Goal: Contribute content: Add original content to the website for others to see

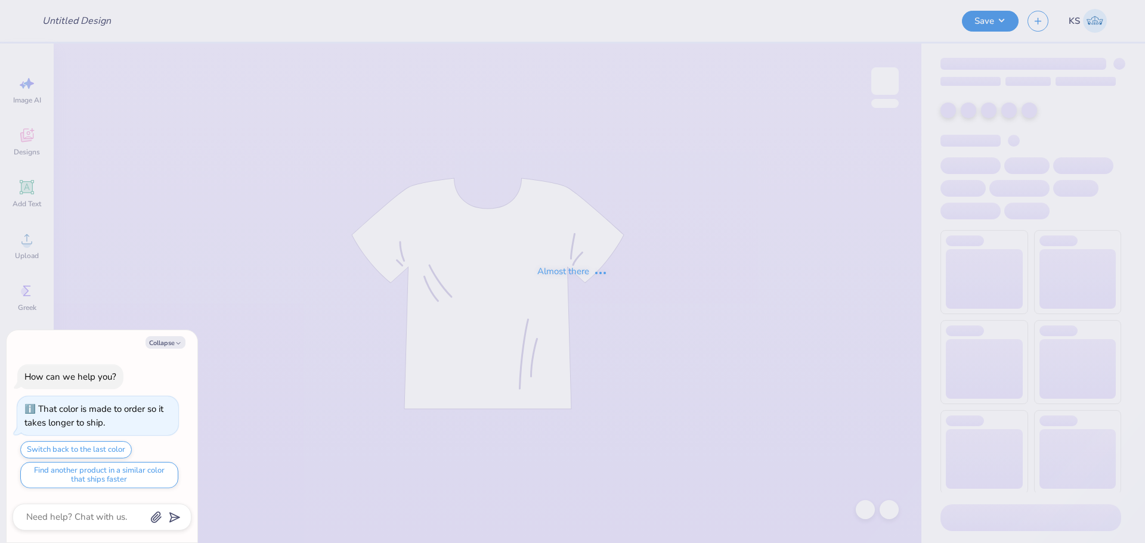
type textarea "x"
type input "FPS239479"
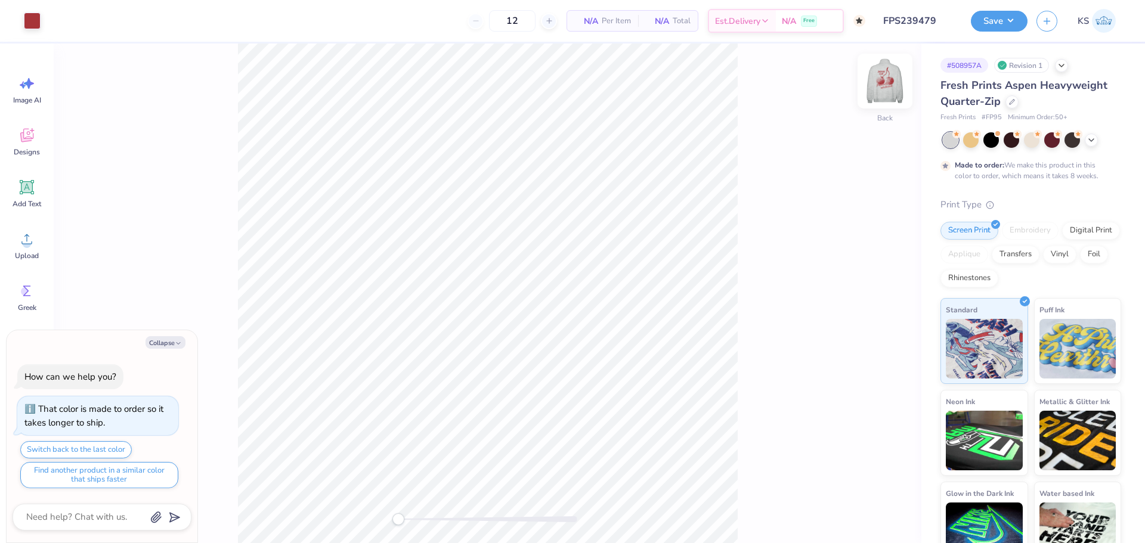
click at [891, 82] on img at bounding box center [885, 81] width 48 height 48
click at [892, 100] on img at bounding box center [885, 81] width 48 height 48
click at [887, 84] on img at bounding box center [885, 81] width 48 height 48
click at [984, 20] on button "Save" at bounding box center [999, 19] width 57 height 21
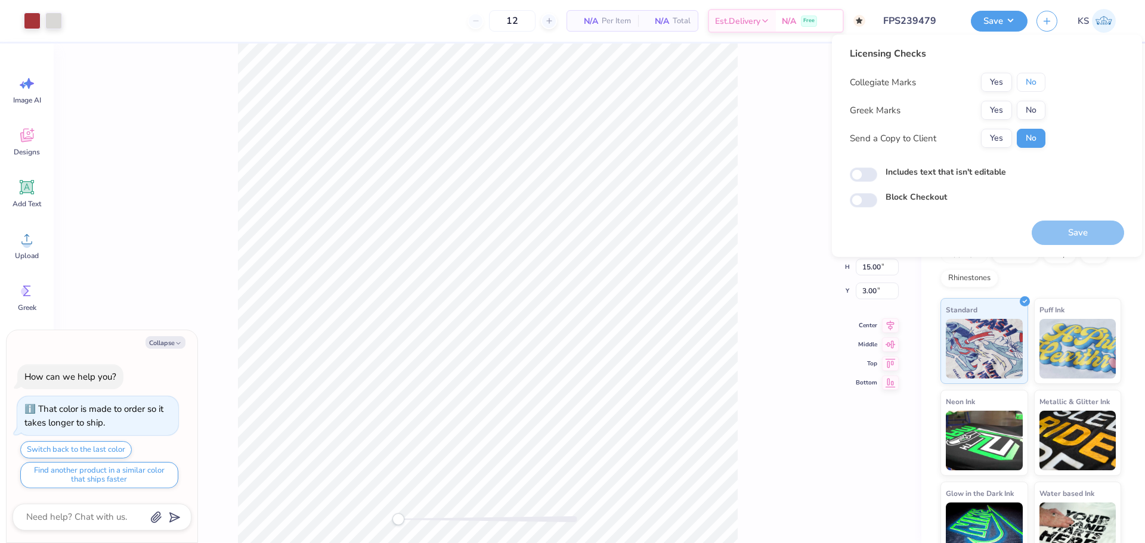
drag, startPoint x: 1029, startPoint y: 82, endPoint x: 1005, endPoint y: 96, distance: 27.5
click at [1028, 82] on button "No" at bounding box center [1031, 82] width 29 height 19
click at [996, 109] on button "Yes" at bounding box center [996, 110] width 31 height 19
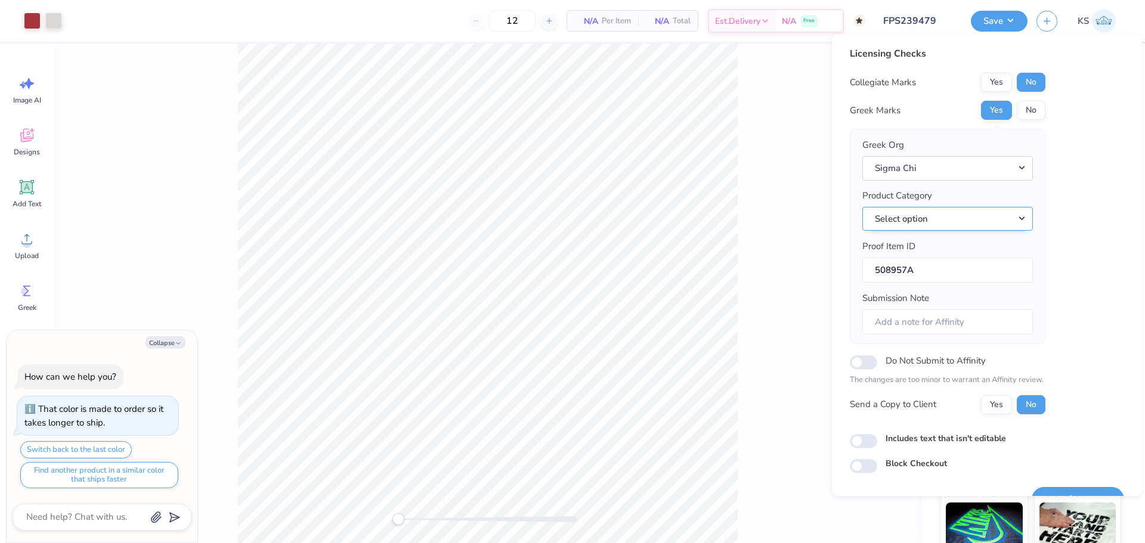
click at [995, 224] on button "Select option" at bounding box center [948, 219] width 171 height 24
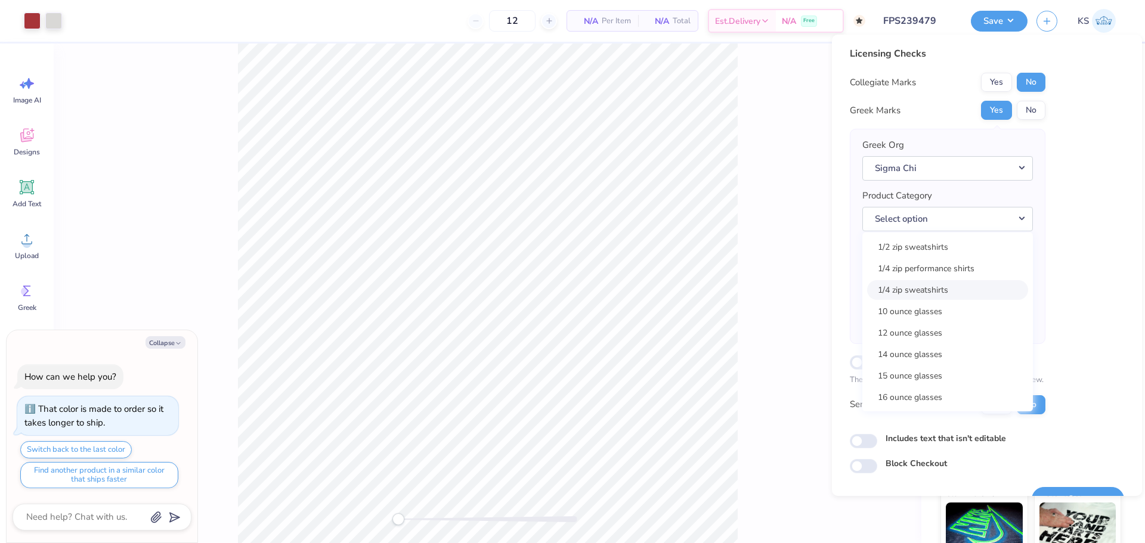
click at [995, 286] on link "1/4 zip sweatshirts" at bounding box center [947, 290] width 161 height 20
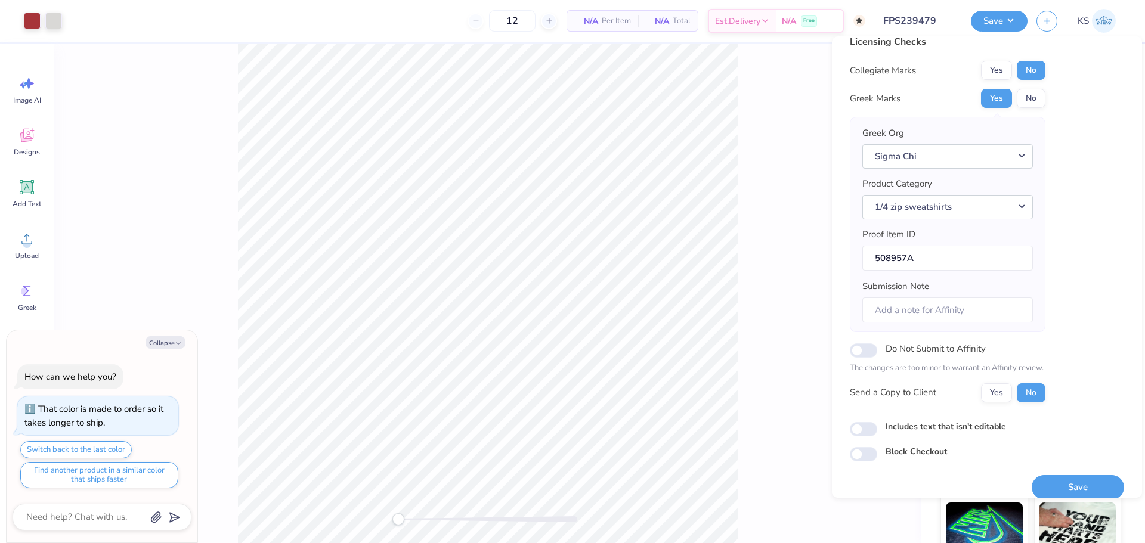
scroll to position [27, 0]
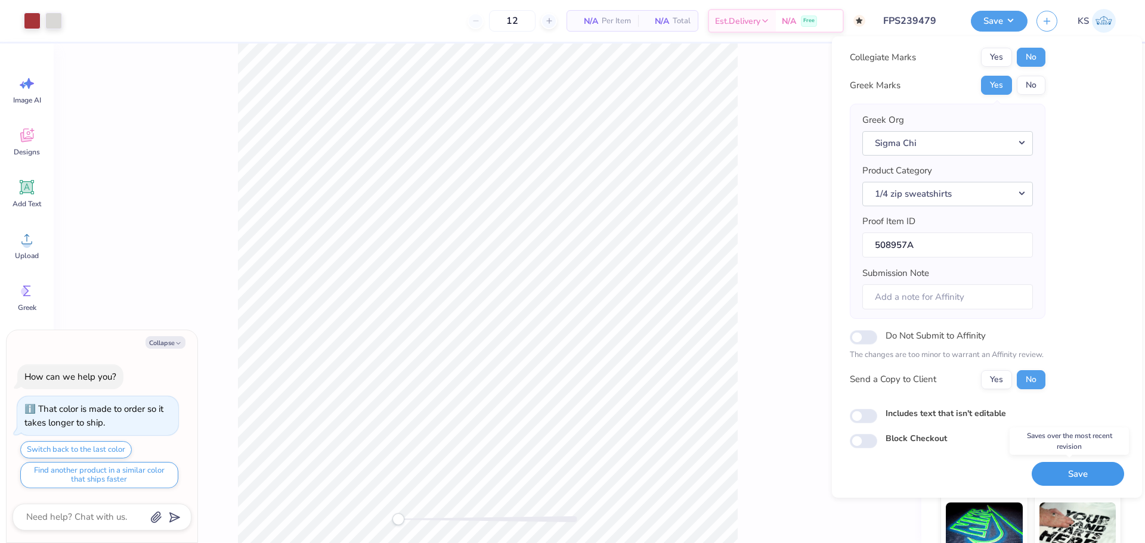
click at [1063, 465] on button "Save" at bounding box center [1078, 474] width 92 height 24
type textarea "x"
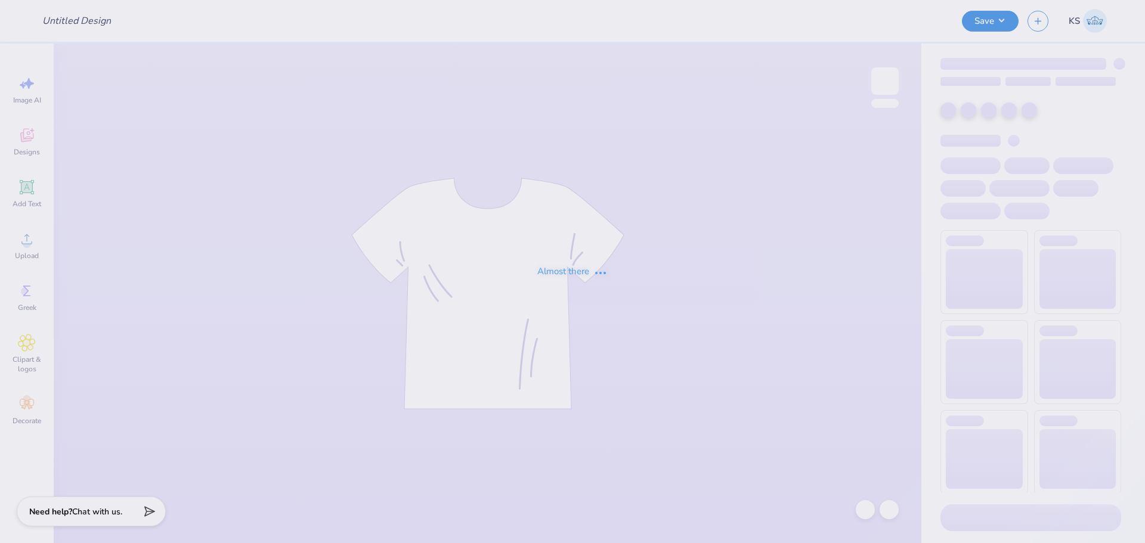
type input "FPS239485"
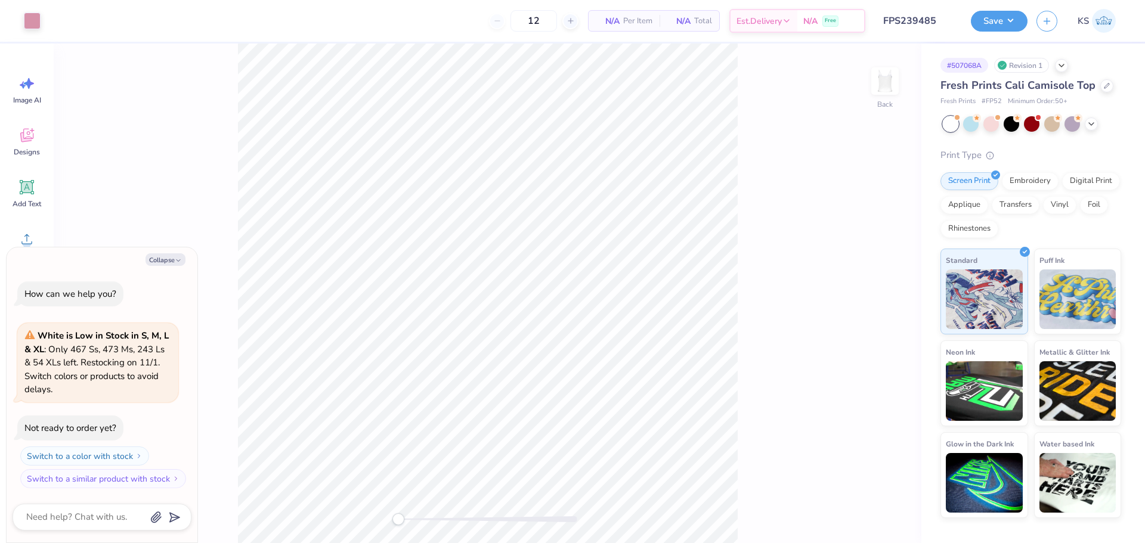
type textarea "x"
click at [882, 254] on input "5.57" at bounding box center [877, 248] width 43 height 17
type input "5"
type textarea "x"
type input "5.00"
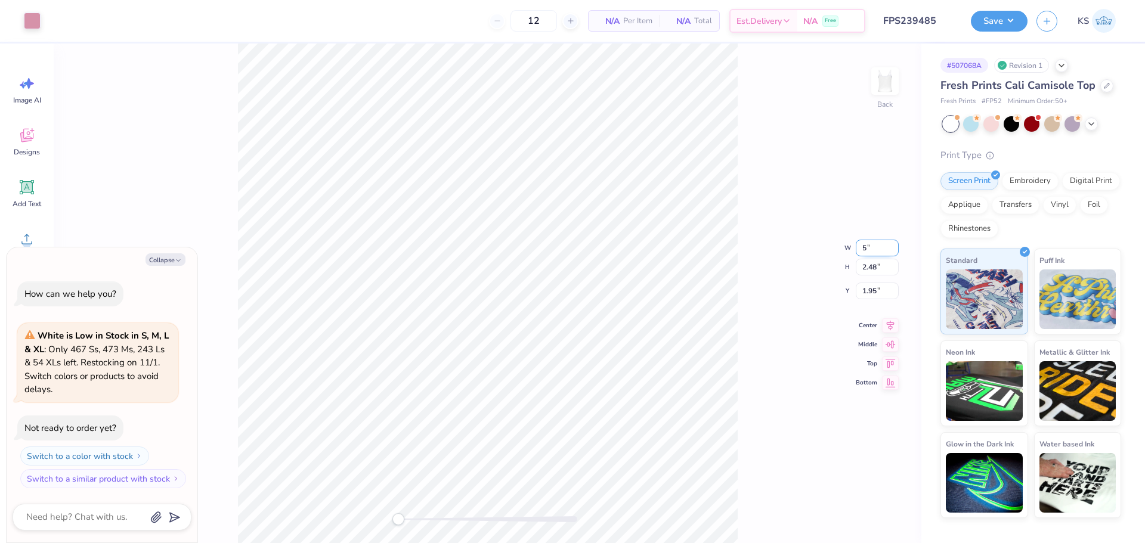
type input "2.22"
click at [870, 281] on input "2.07" at bounding box center [877, 281] width 43 height 17
type input "1.5"
type textarea "x"
type input "1.50"
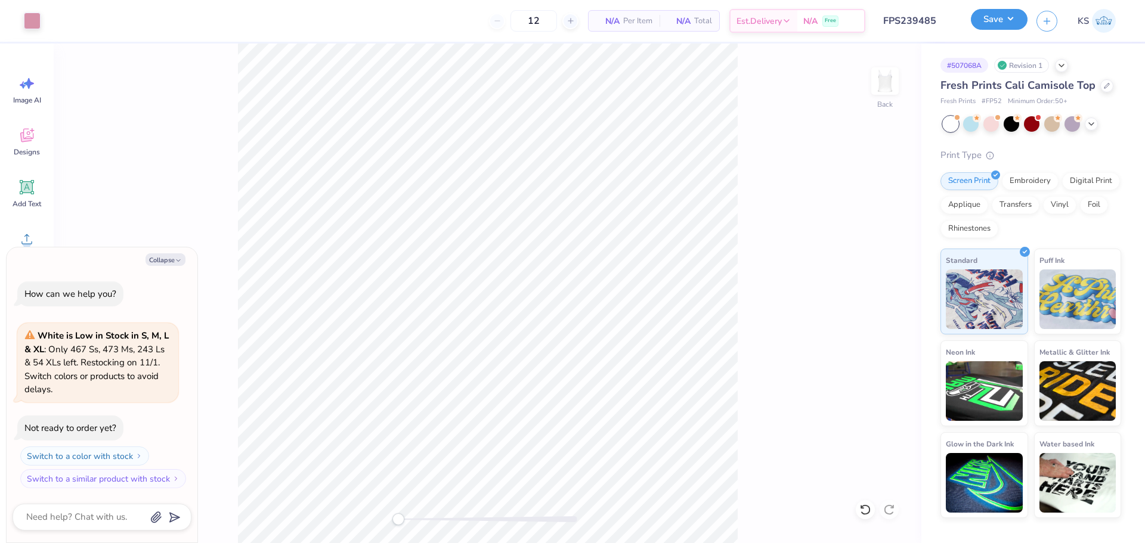
click at [990, 20] on button "Save" at bounding box center [999, 19] width 57 height 21
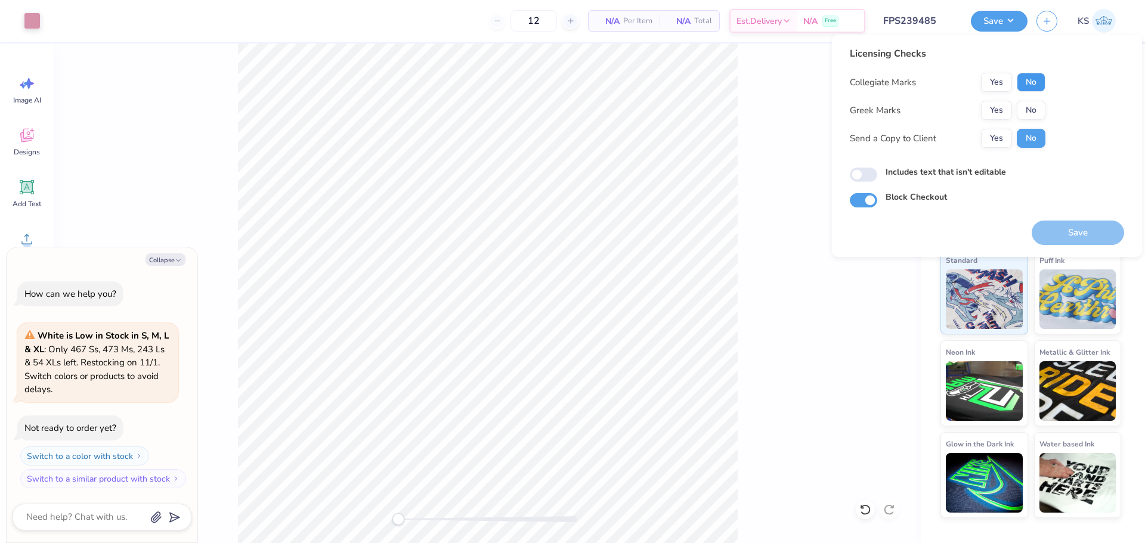
click at [1024, 87] on button "No" at bounding box center [1031, 82] width 29 height 19
click at [994, 108] on button "Yes" at bounding box center [996, 110] width 31 height 19
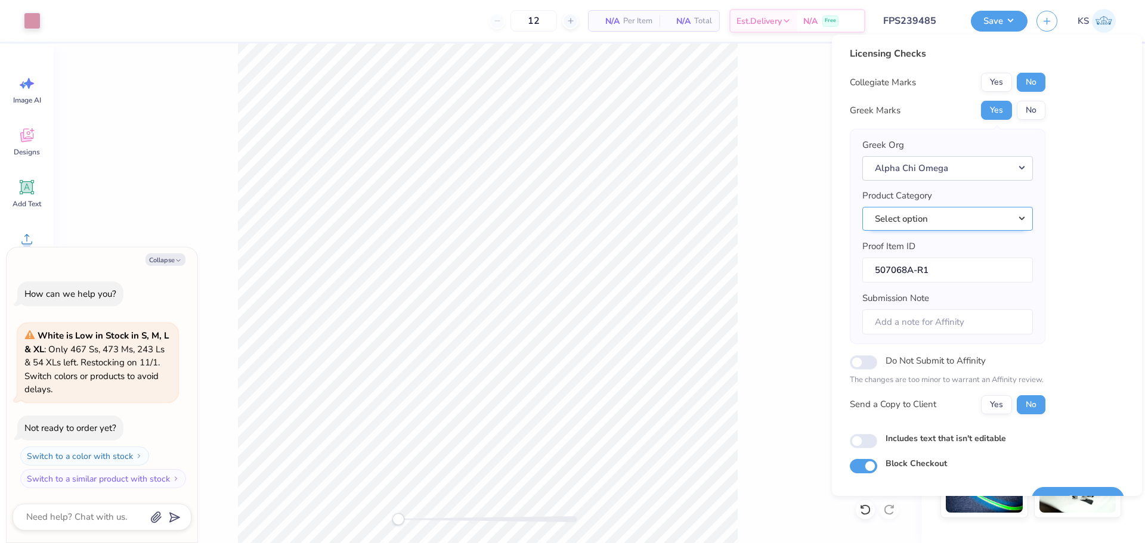
drag, startPoint x: 957, startPoint y: 223, endPoint x: 980, endPoint y: 230, distance: 24.0
click at [957, 222] on button "Select option" at bounding box center [948, 219] width 171 height 24
click at [929, 376] on link "Tank tops" at bounding box center [947, 382] width 161 height 20
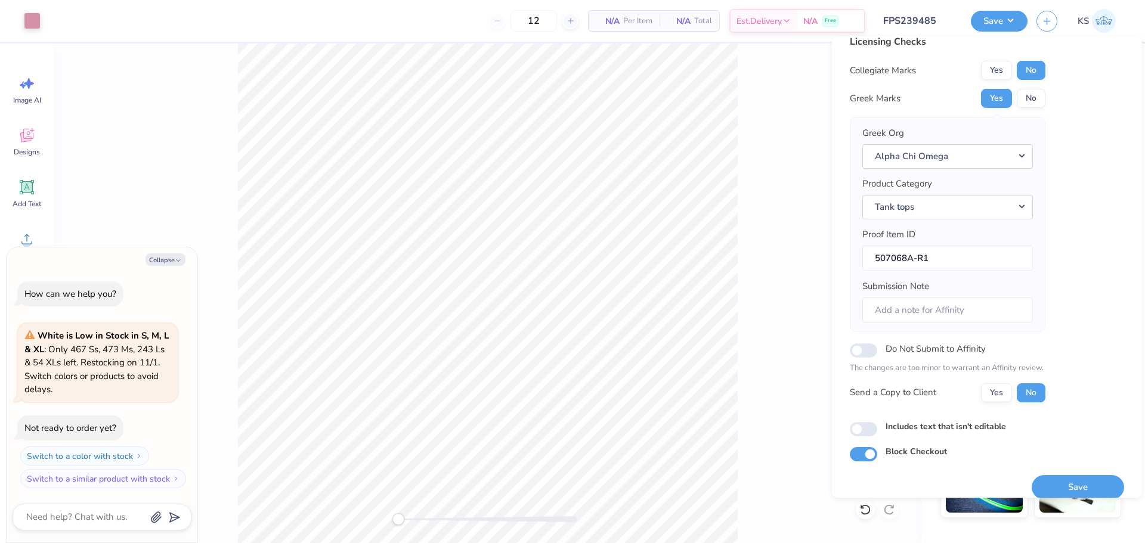
scroll to position [27, 0]
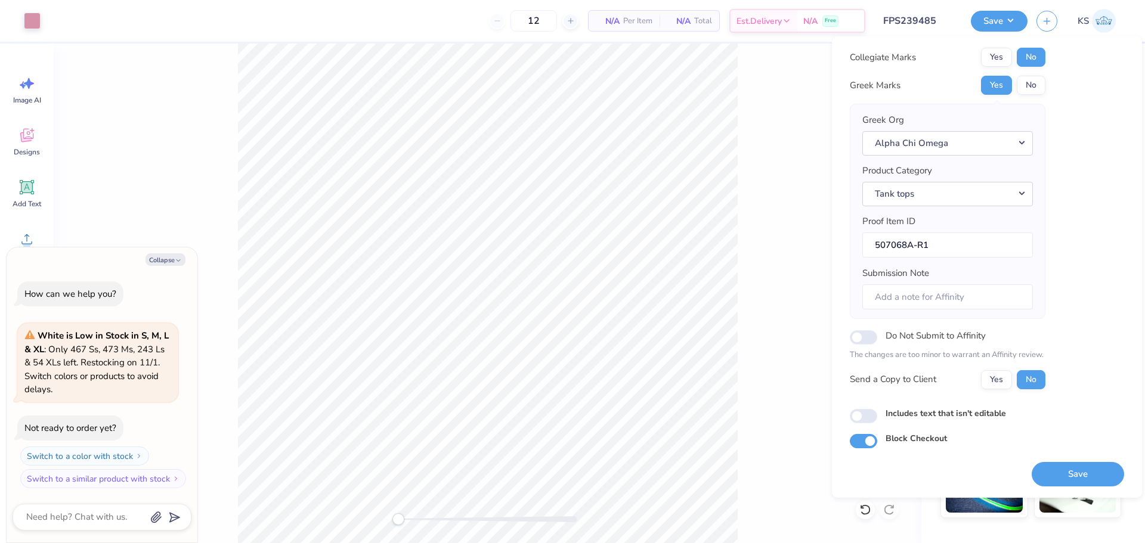
click at [1042, 471] on button "Save" at bounding box center [1078, 474] width 92 height 24
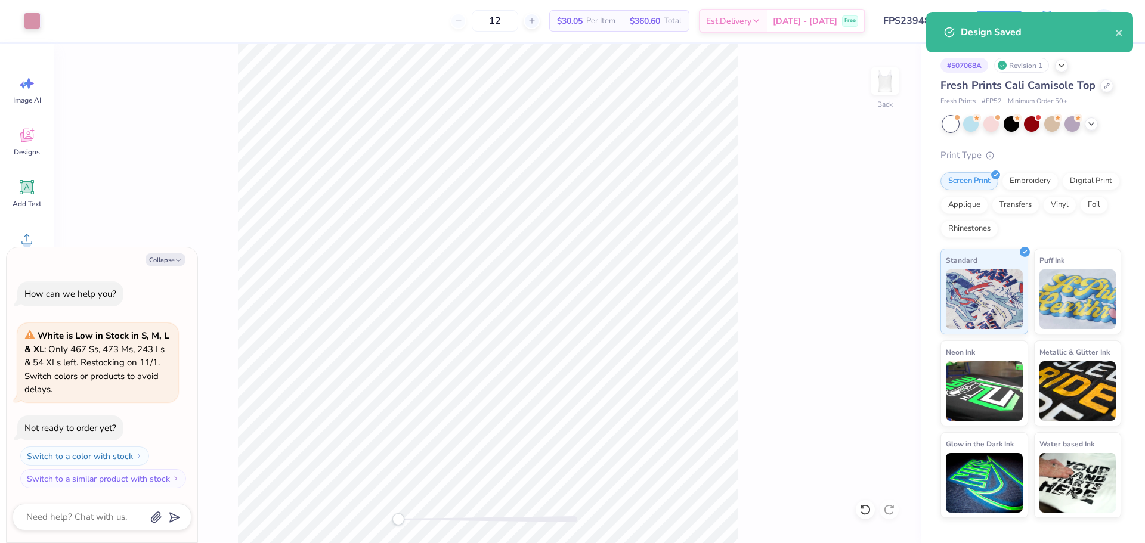
type textarea "x"
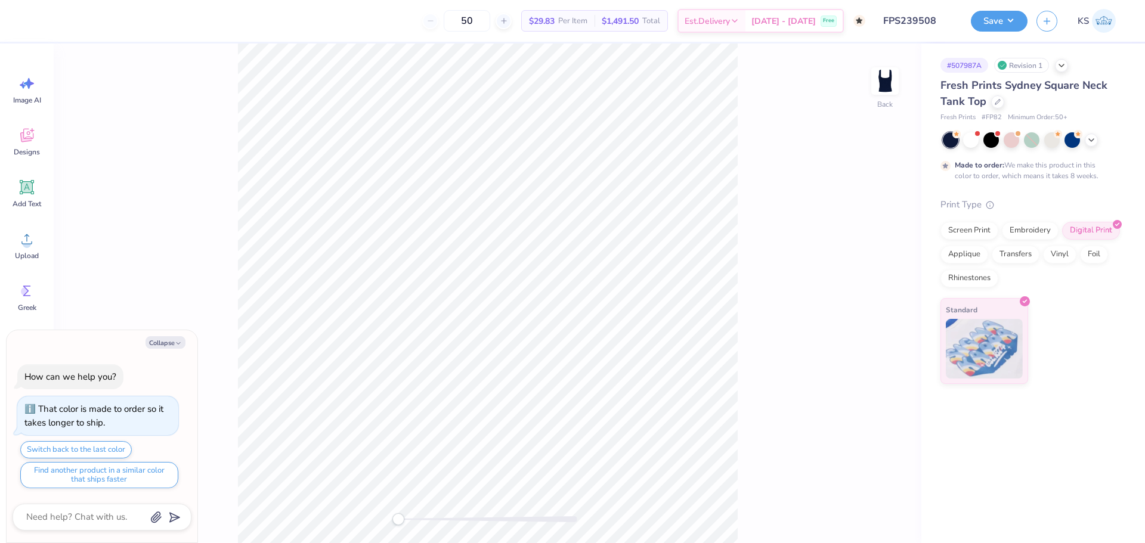
click at [984, 8] on div "Save KS" at bounding box center [1058, 21] width 174 height 42
drag, startPoint x: 992, startPoint y: 14, endPoint x: 1002, endPoint y: 17, distance: 10.8
click at [992, 14] on button "Save" at bounding box center [999, 19] width 57 height 21
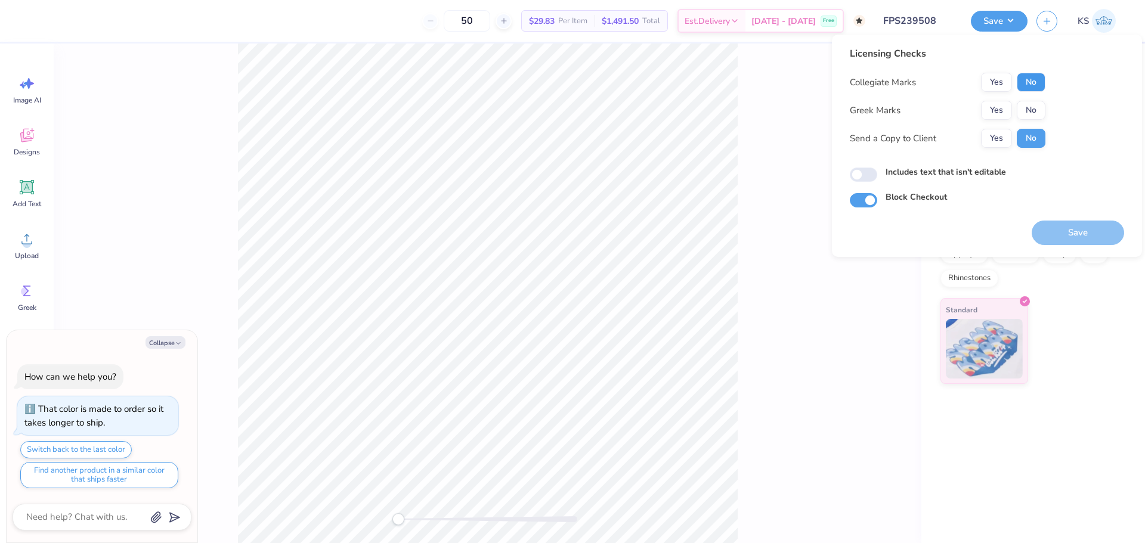
click at [1028, 87] on button "No" at bounding box center [1031, 82] width 29 height 19
click at [1000, 107] on button "Yes" at bounding box center [996, 110] width 31 height 19
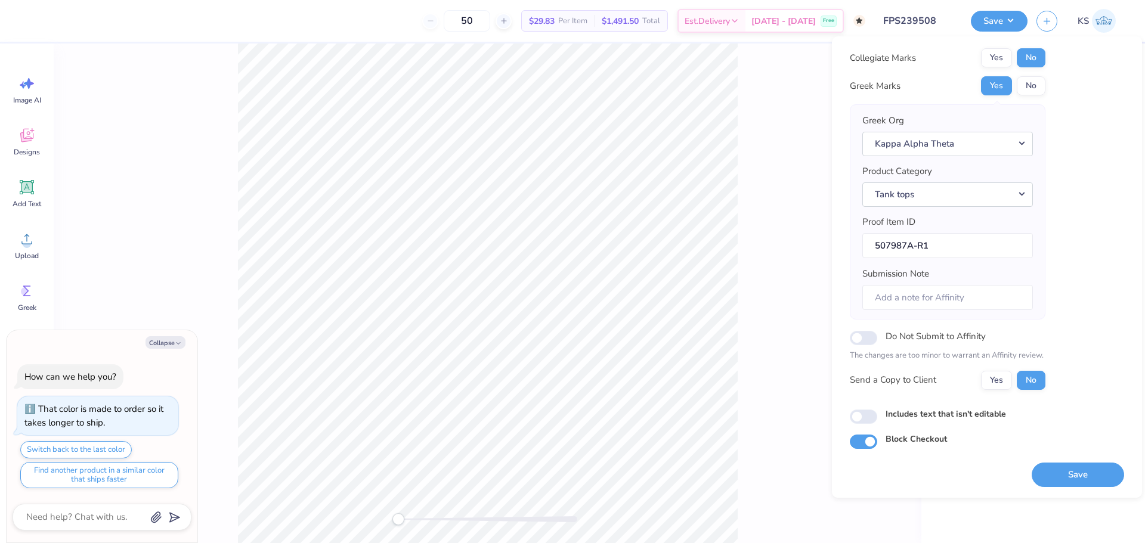
scroll to position [27, 0]
click at [1055, 474] on button "Save" at bounding box center [1078, 474] width 92 height 24
type textarea "x"
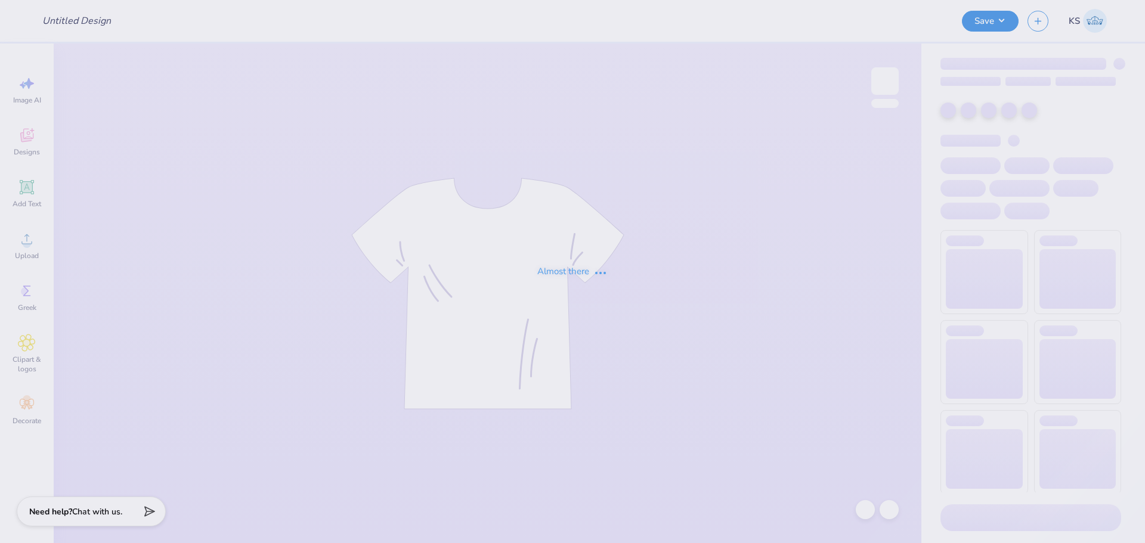
type input "FPS239510"
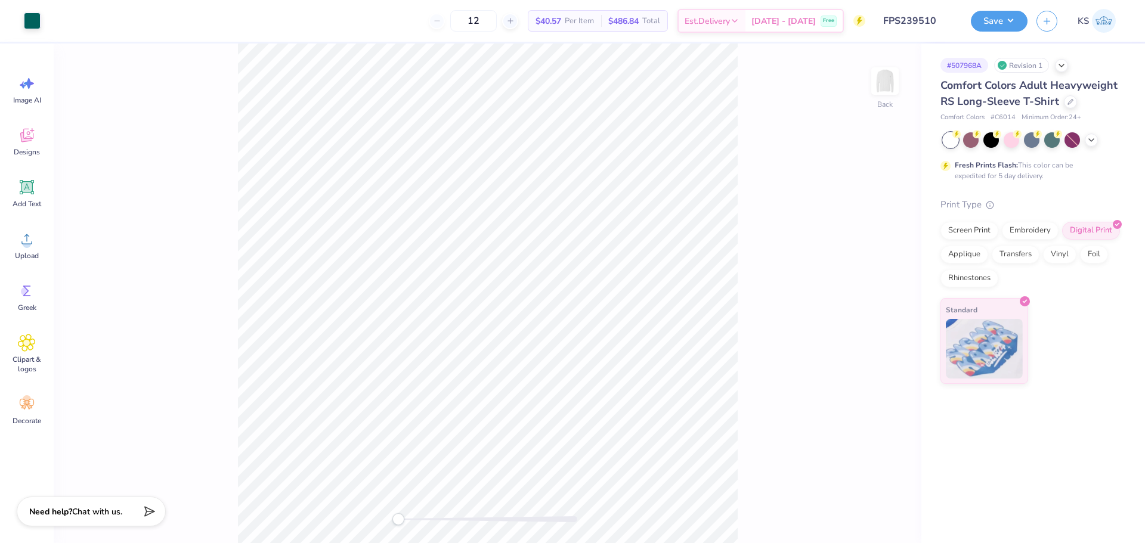
click at [434, 515] on div at bounding box center [488, 520] width 179 height 12
